Goal: Task Accomplishment & Management: Manage account settings

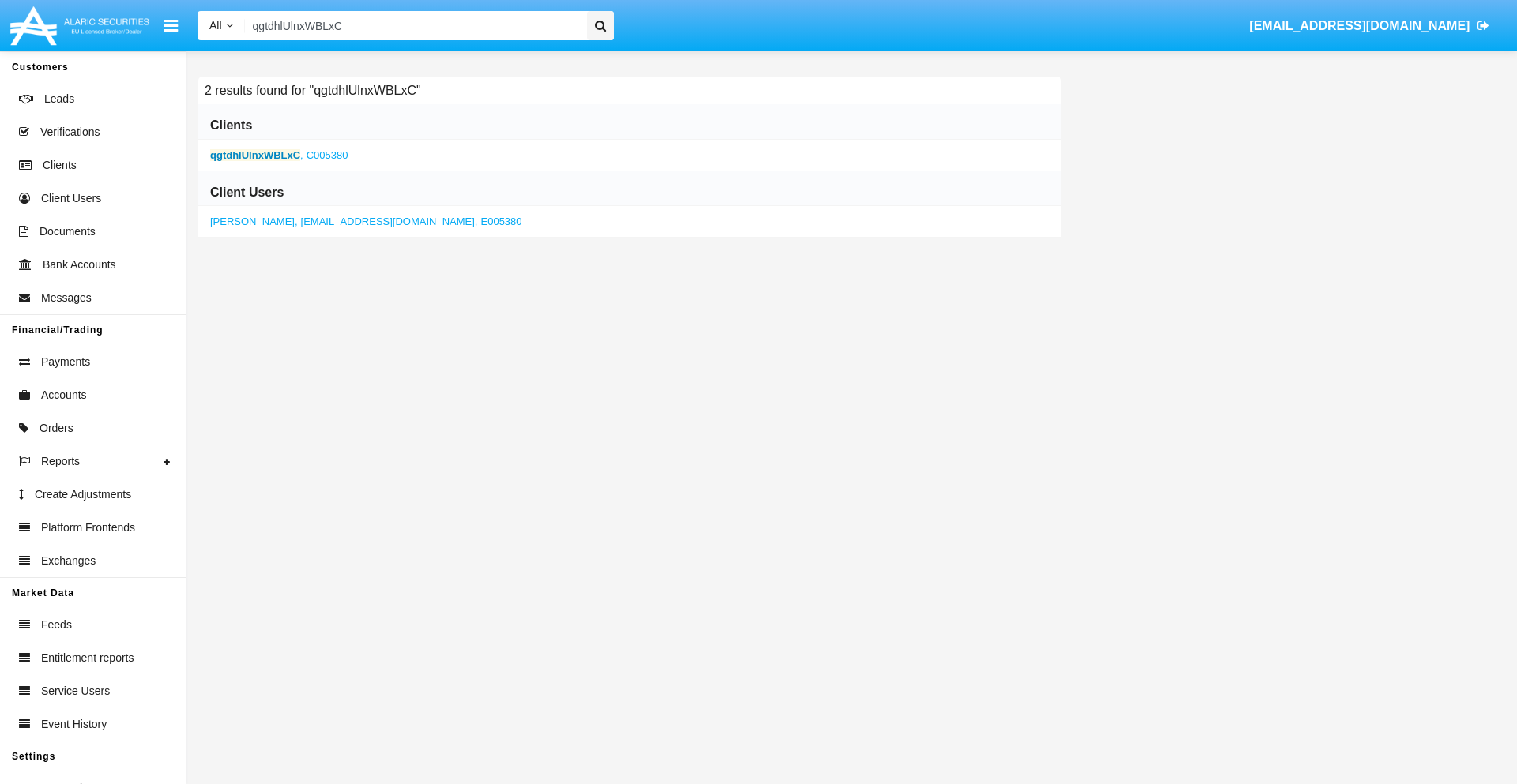
type input "qgtdhlUlnxWBLxC"
click at [255, 155] on b "qgtdhlUlnxWBLxC" at bounding box center [255, 155] width 90 height 12
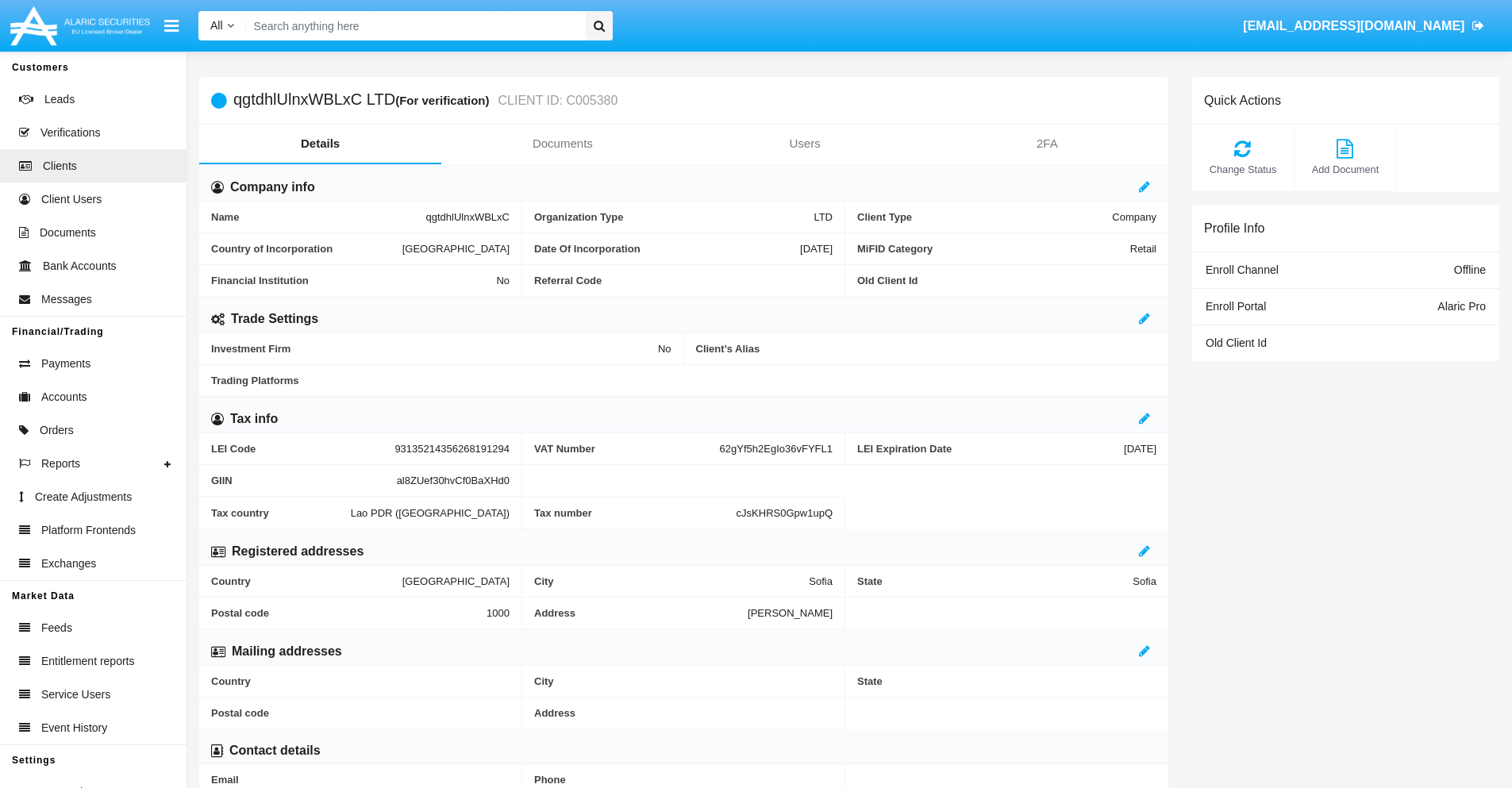
click at [562, 144] on link "Documents" at bounding box center [562, 144] width 242 height 38
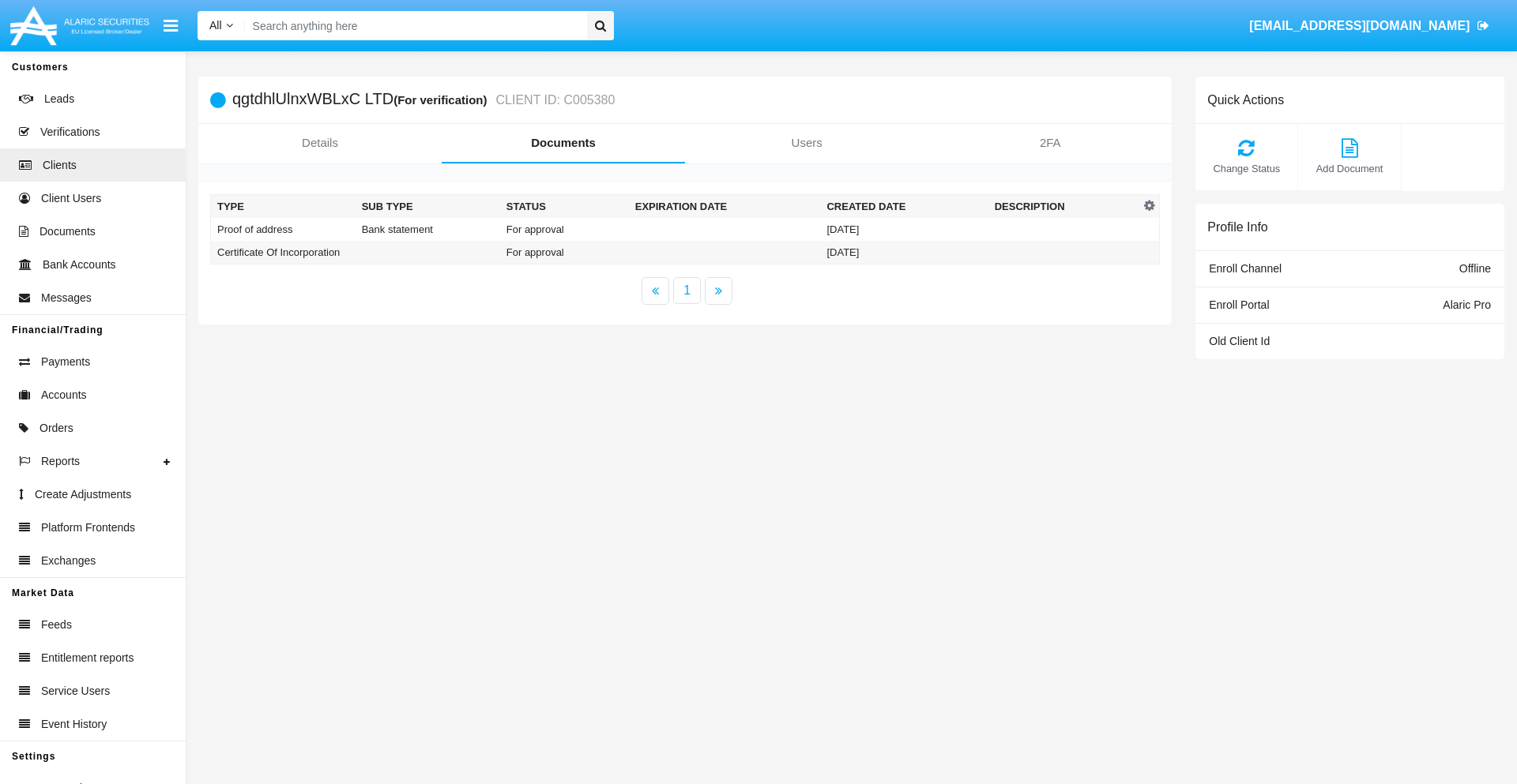
click at [283, 229] on td "Proof of address" at bounding box center [283, 229] width 144 height 23
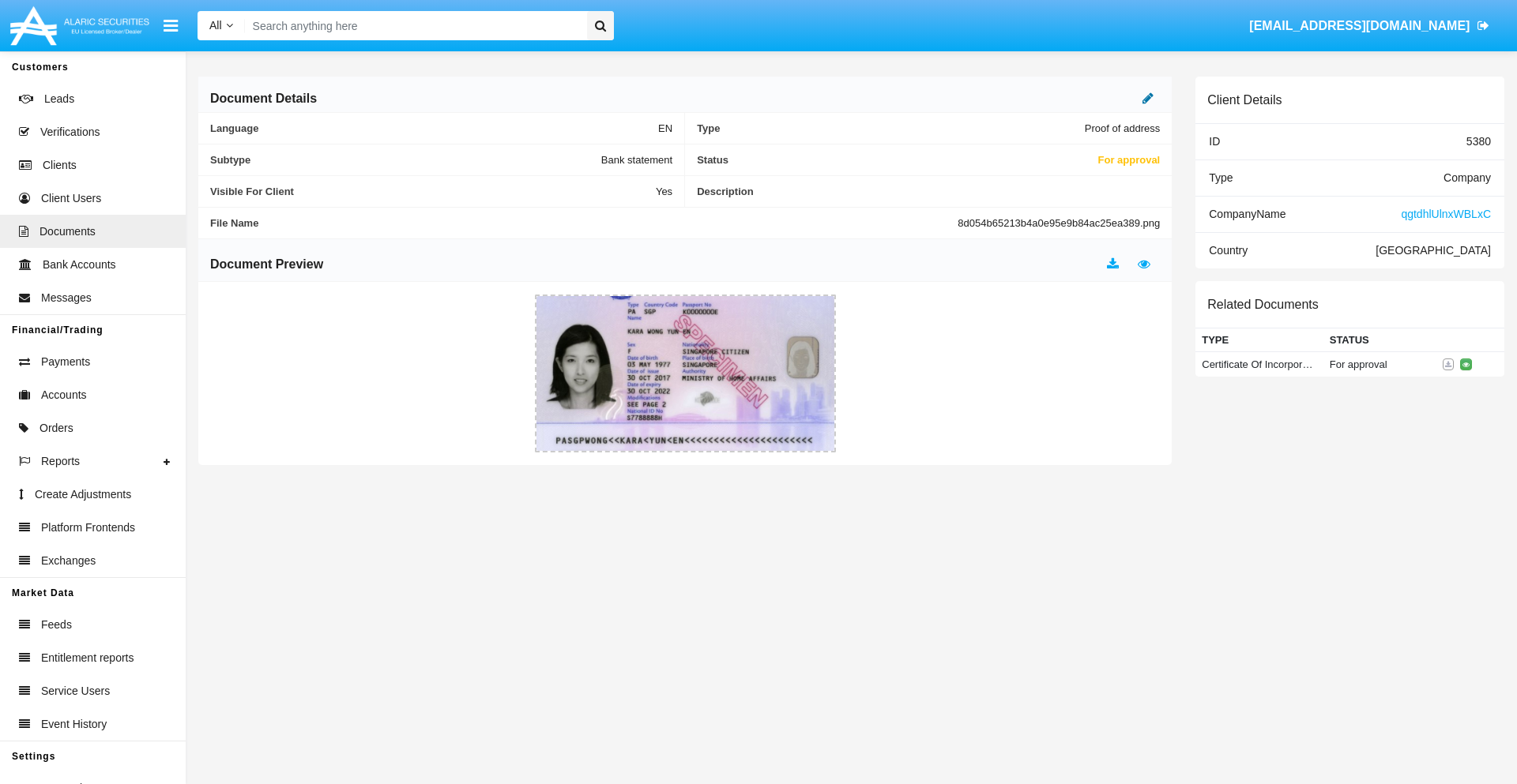
click at [1148, 98] on icon at bounding box center [1148, 98] width 11 height 13
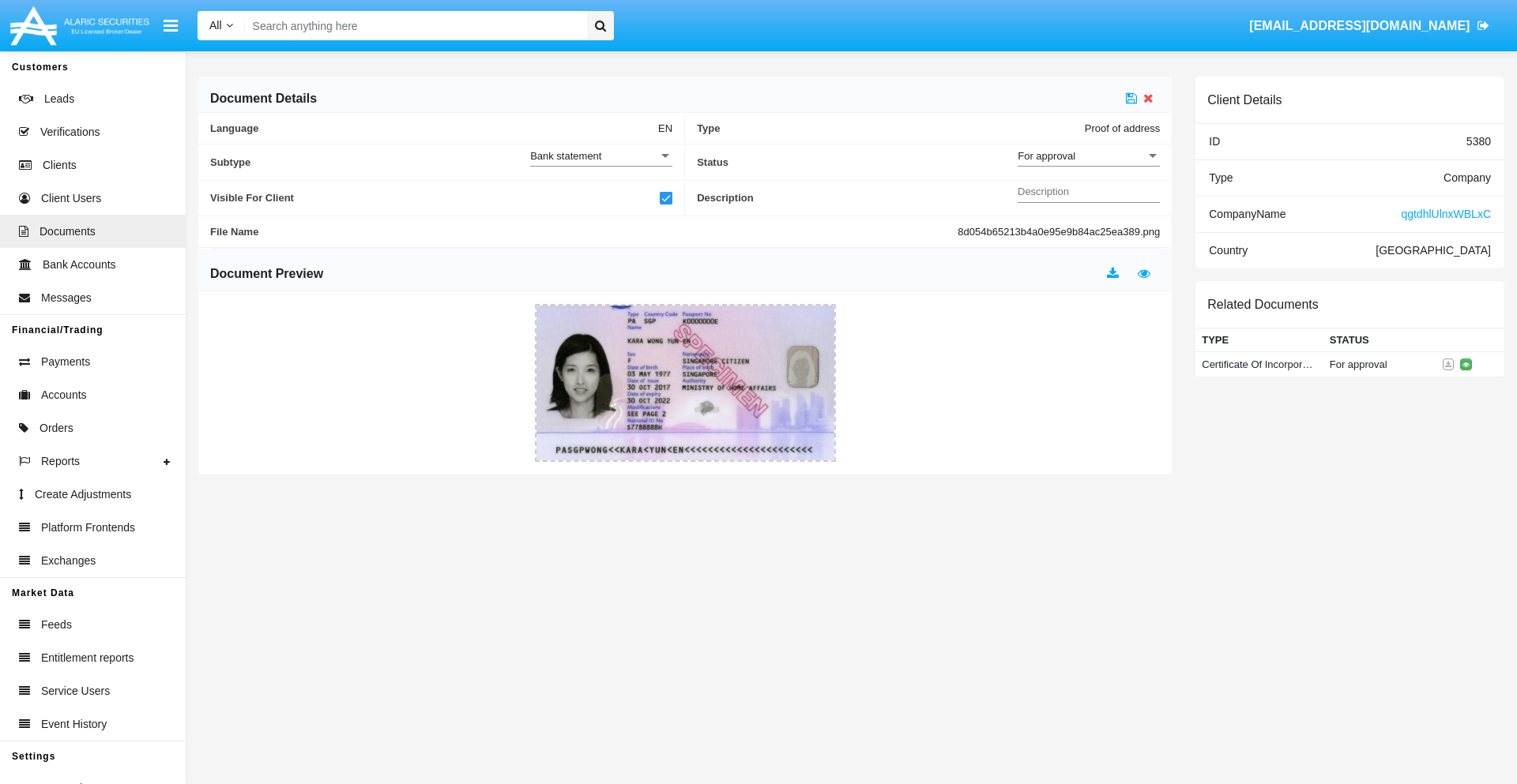
click at [1089, 156] on div "For approval" at bounding box center [1081, 156] width 128 height 13
click at [1089, 164] on span "Approved" at bounding box center [1088, 165] width 142 height 30
click at [1131, 98] on icon at bounding box center [1131, 98] width 11 height 13
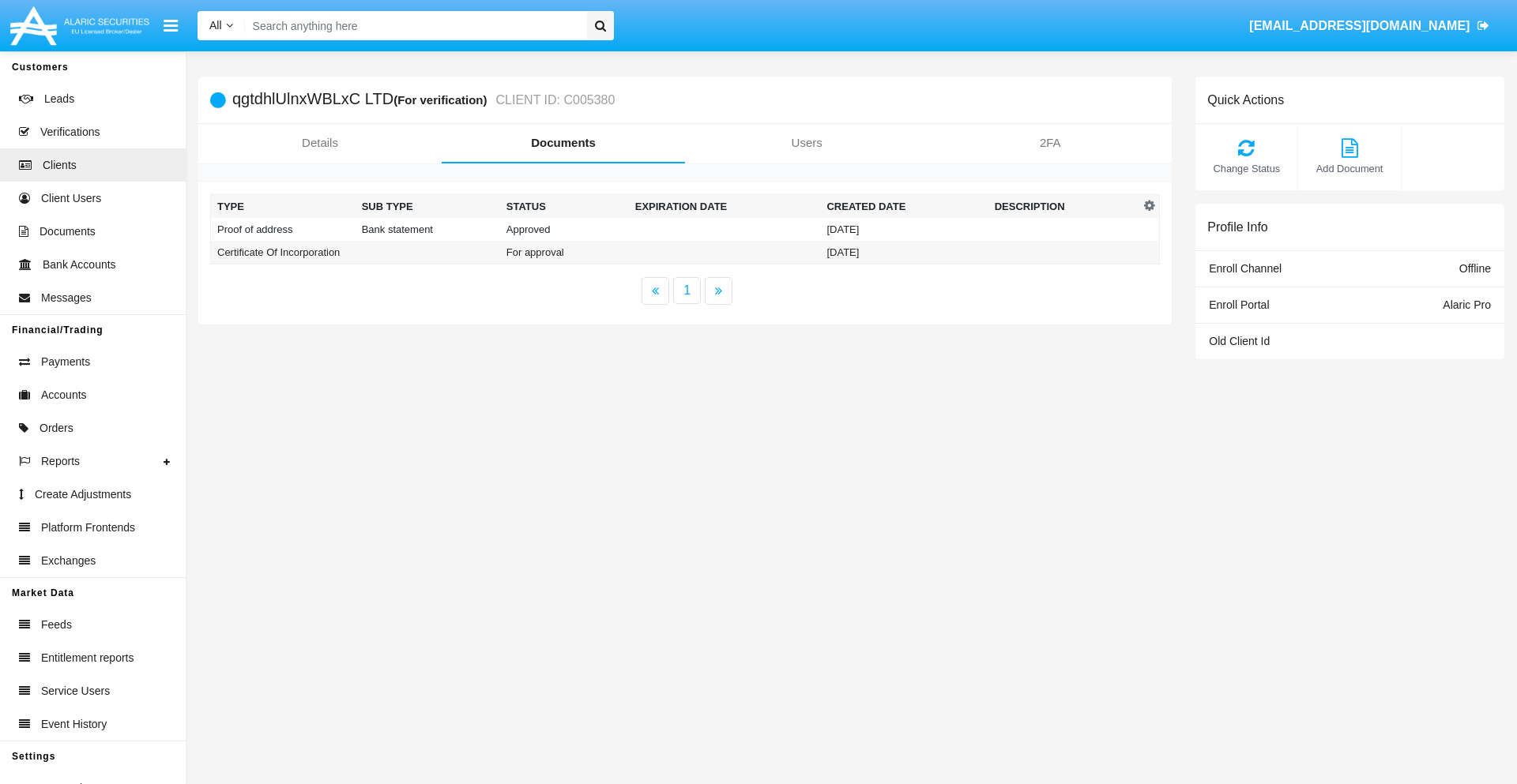
click at [283, 251] on td "Certificate Of Incorporation" at bounding box center [283, 252] width 144 height 23
